Goal: Task Accomplishment & Management: Use online tool/utility

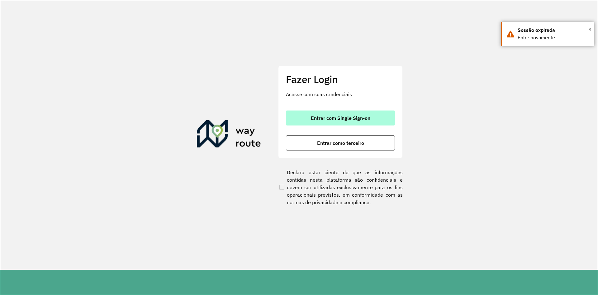
click at [364, 114] on button "Entrar com Single Sign-on" at bounding box center [340, 117] width 109 height 15
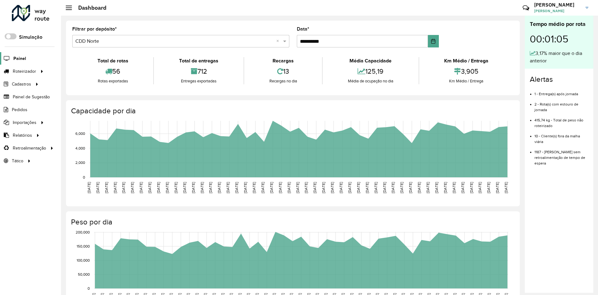
click at [14, 60] on span "Painel" at bounding box center [19, 58] width 13 height 7
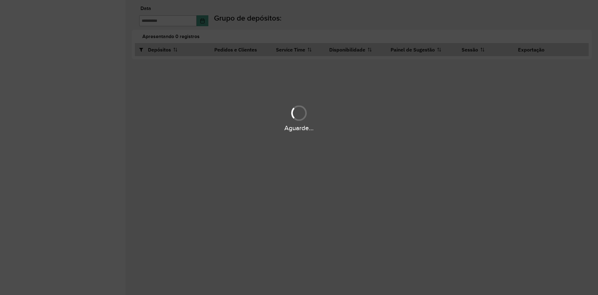
type input "**********"
